Goal: Task Accomplishment & Management: Complete application form

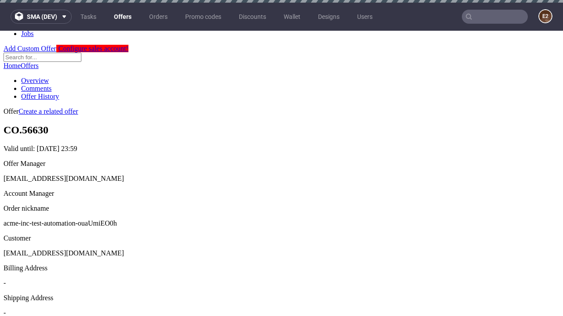
scroll to position [3, 0]
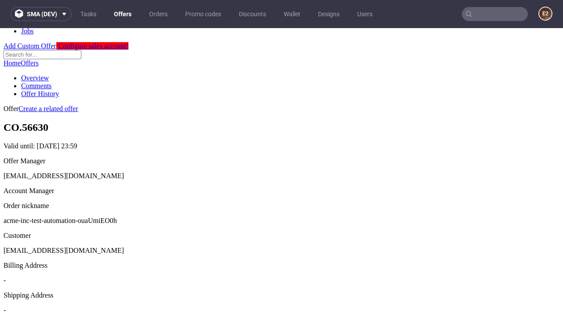
scroll to position [300, 0]
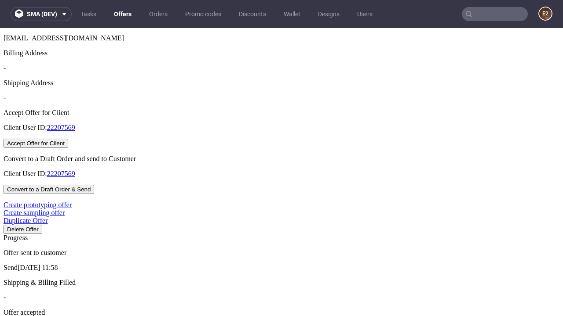
click at [68, 148] on button "Accept Offer for Client" at bounding box center [36, 143] width 65 height 9
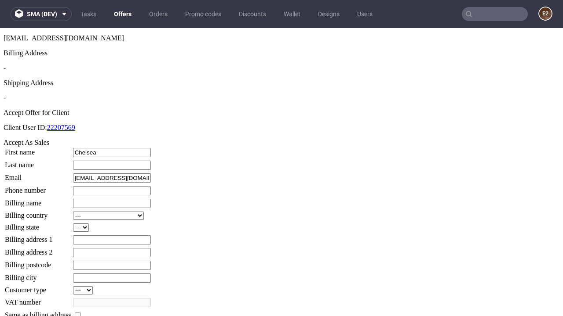
type input "Chelsea"
type input "Ferry"
type input "1509813888"
type input "Murray.Roob"
select select "13"
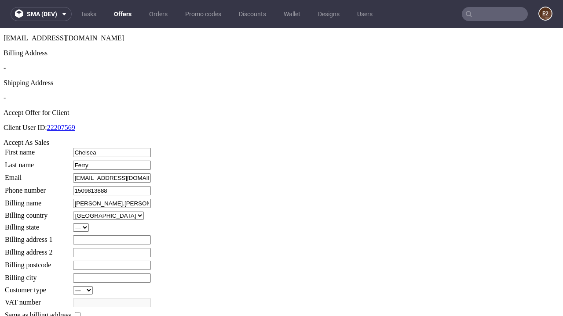
type input "Murray.Roob"
type input "627 Imelda Lane"
select select "132"
type input "627 Imelda Lane"
type input "KR64 5SH"
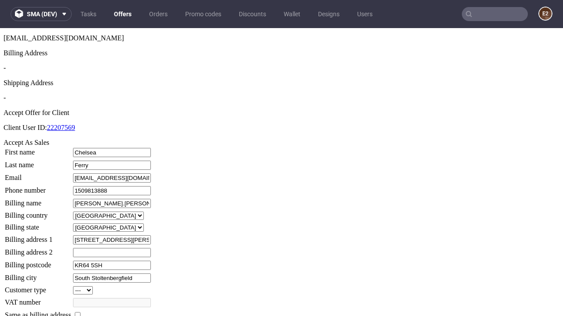
type input "South Stoltenbergfield"
click at [80, 312] on input "checkbox" at bounding box center [78, 315] width 6 height 6
checkbox input "true"
type input "Murray.Roob"
select select "13"
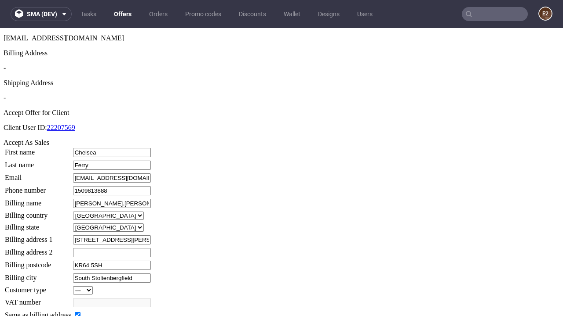
type input "627 Imelda Lane"
type input "KR64 5SH"
type input "South Stoltenbergfield"
select select "132"
